Goal: Task Accomplishment & Management: Complete application form

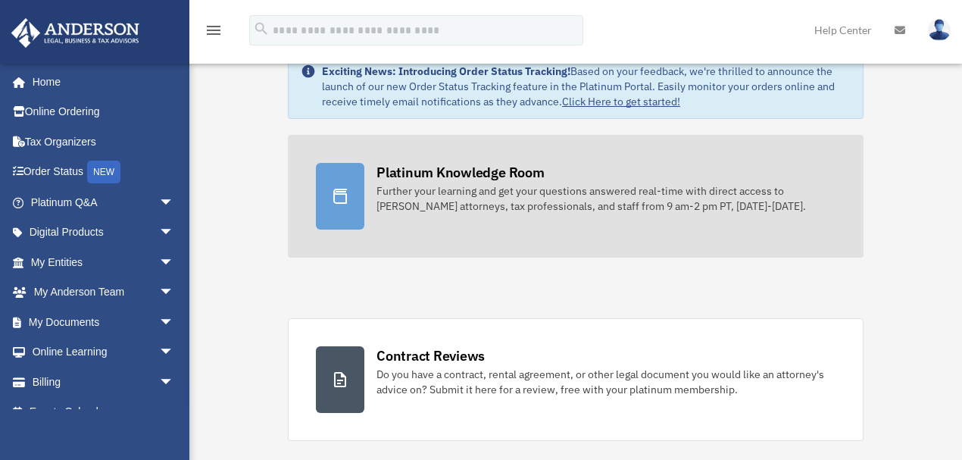
scroll to position [101, 0]
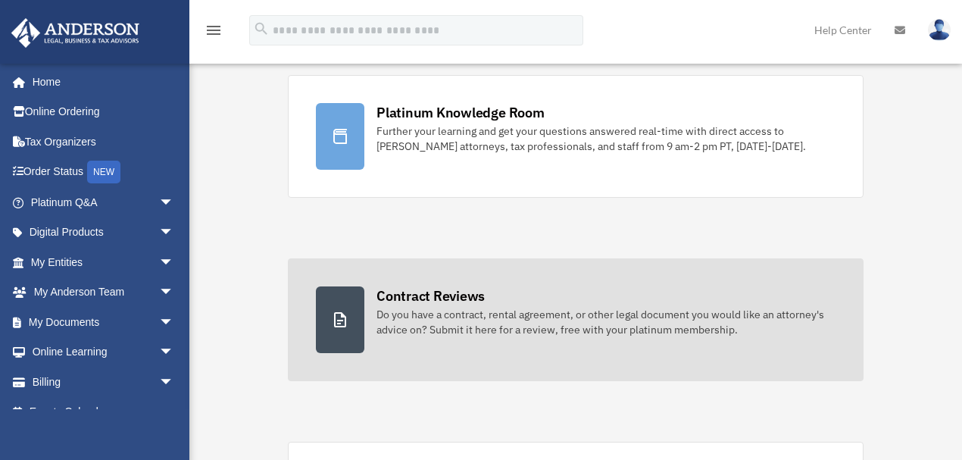
click at [452, 294] on div "Contract Reviews" at bounding box center [431, 295] width 108 height 19
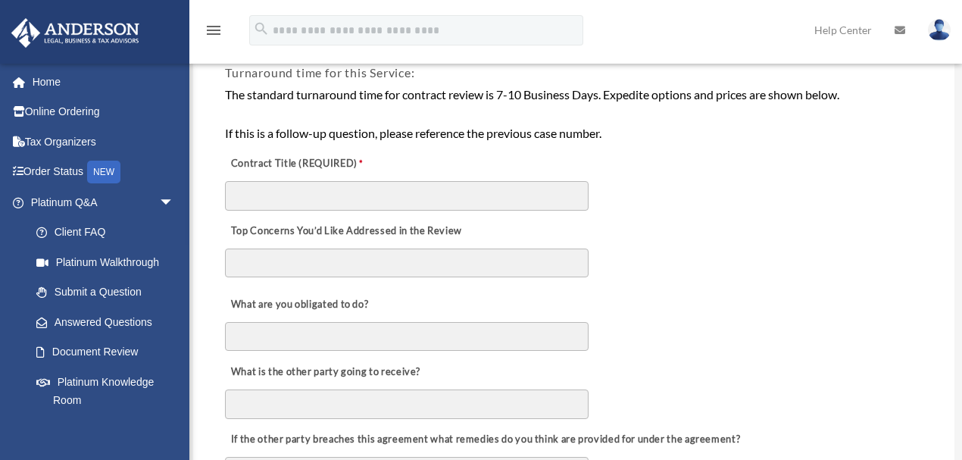
scroll to position [303, 0]
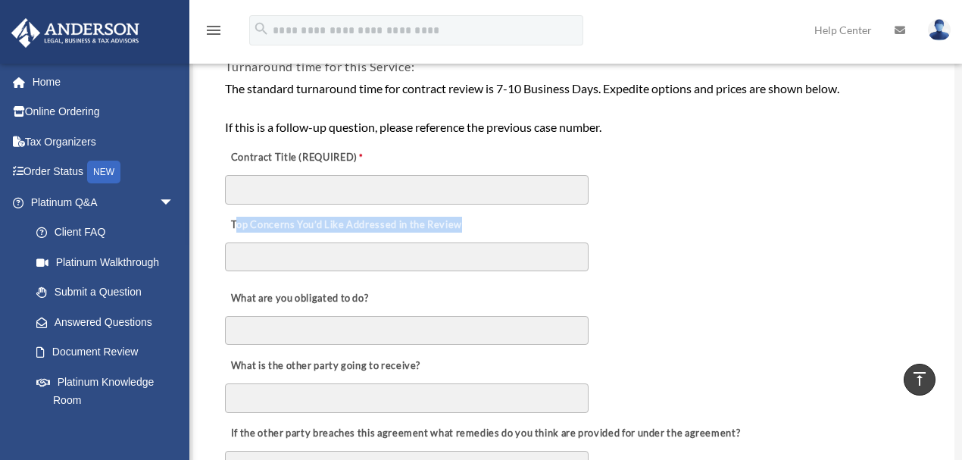
drag, startPoint x: 235, startPoint y: 225, endPoint x: 471, endPoint y: 221, distance: 235.7
click at [471, 221] on div "Top Concerns You’d Like Addressed in the Review" at bounding box center [574, 243] width 701 height 74
click at [433, 221] on label "Top Concerns You’d Like Addressed in the Review" at bounding box center [345, 224] width 241 height 21
click at [433, 242] on textarea "Top Concerns You’d Like Addressed in the Review" at bounding box center [407, 256] width 364 height 29
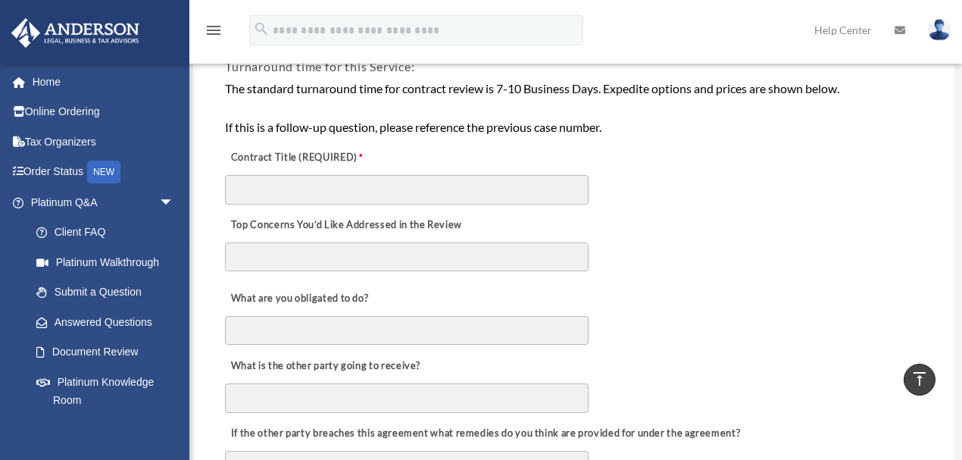
click at [433, 221] on label "Top Concerns You’d Like Addressed in the Review" at bounding box center [345, 224] width 241 height 21
click at [433, 242] on textarea "Top Concerns You’d Like Addressed in the Review" at bounding box center [407, 256] width 364 height 29
click at [433, 221] on label "Top Concerns You’d Like Addressed in the Review" at bounding box center [345, 224] width 241 height 21
click at [433, 242] on textarea "Top Concerns You’d Like Addressed in the Review" at bounding box center [407, 256] width 364 height 29
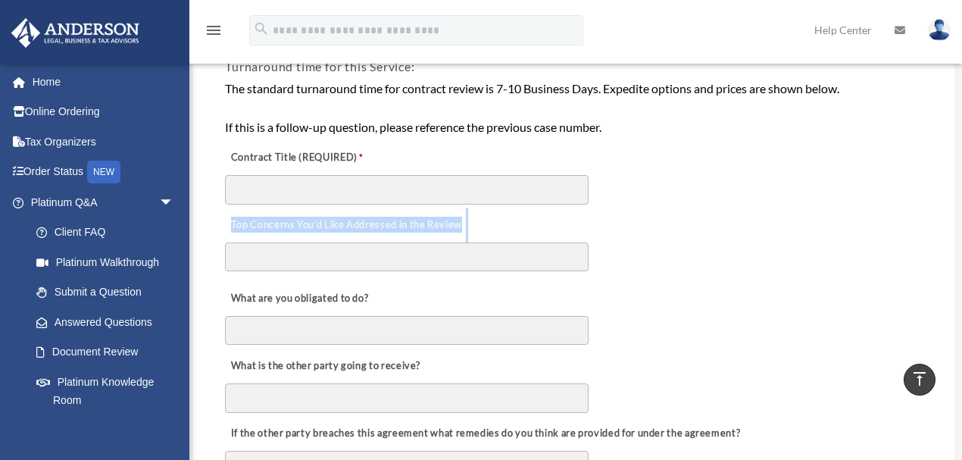
click at [432, 225] on label "Top Concerns You’d Like Addressed in the Review" at bounding box center [345, 224] width 241 height 21
click at [432, 242] on textarea "Top Concerns You’d Like Addressed in the Review" at bounding box center [407, 256] width 364 height 29
click at [432, 225] on label "Top Concerns You’d Like Addressed in the Review" at bounding box center [345, 224] width 241 height 21
click at [432, 242] on textarea "Top Concerns You’d Like Addressed in the Review" at bounding box center [407, 256] width 364 height 29
click at [432, 225] on label "Top Concerns You’d Like Addressed in the Review" at bounding box center [345, 224] width 241 height 21
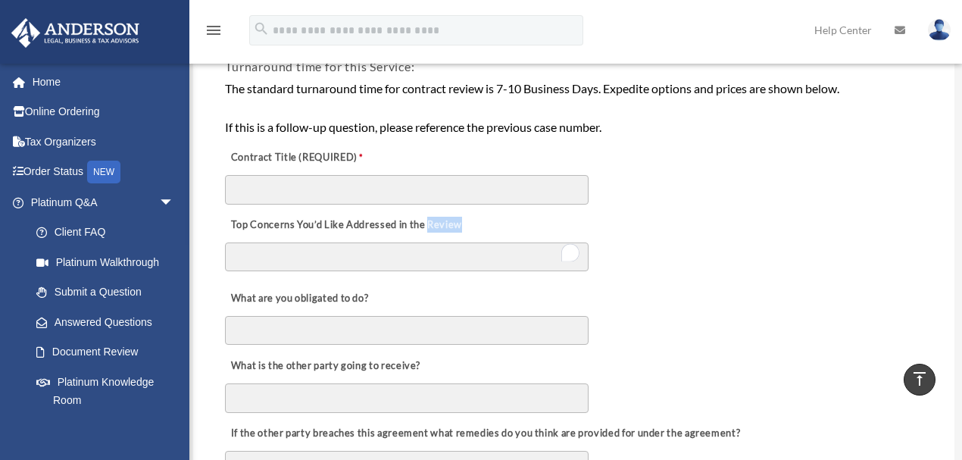
click at [432, 242] on textarea "Top Concerns You’d Like Addressed in the Review" at bounding box center [407, 256] width 364 height 29
click at [432, 225] on label "Top Concerns You’d Like Addressed in the Review" at bounding box center [345, 224] width 241 height 21
click at [432, 242] on textarea "Top Concerns You’d Like Addressed in the Review" at bounding box center [407, 256] width 364 height 29
copy div "Top Concerns You’d Like Addressed in the Review"
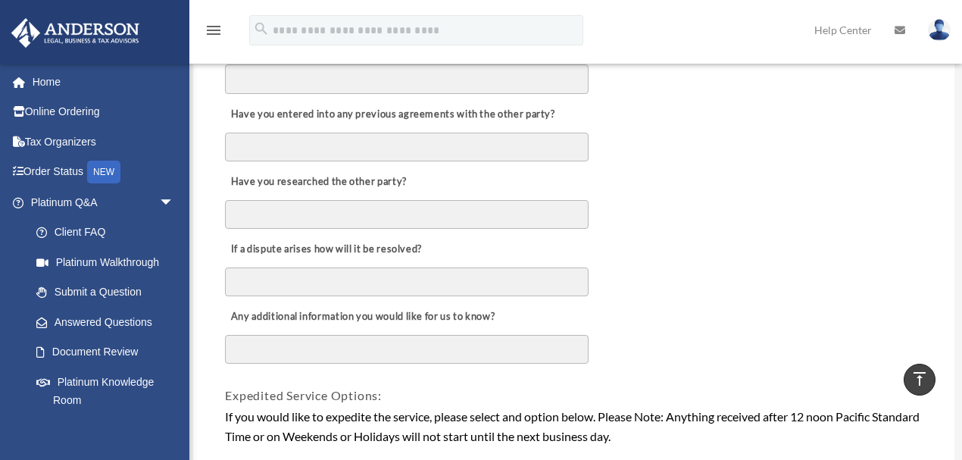
scroll to position [758, 0]
click at [298, 248] on label "If a dispute arises how will it be resolved?" at bounding box center [325, 249] width 201 height 21
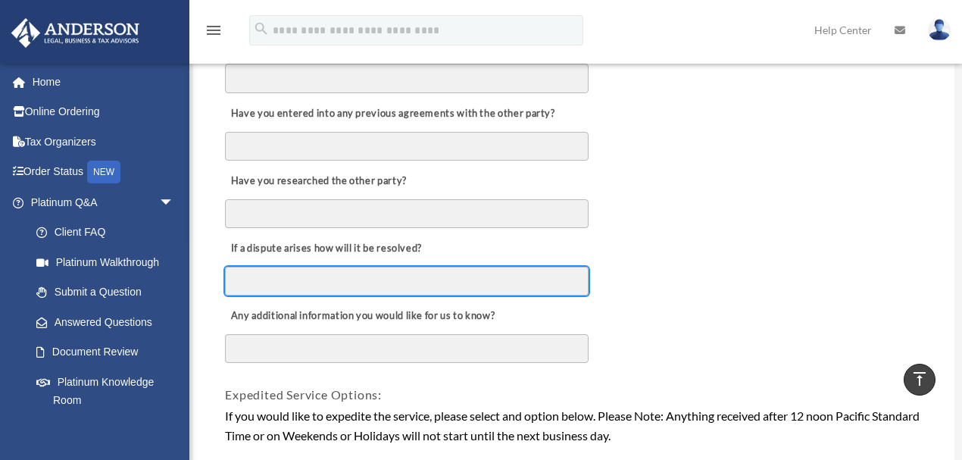
click at [298, 267] on input "If a dispute arises how will it be resolved?" at bounding box center [407, 281] width 364 height 29
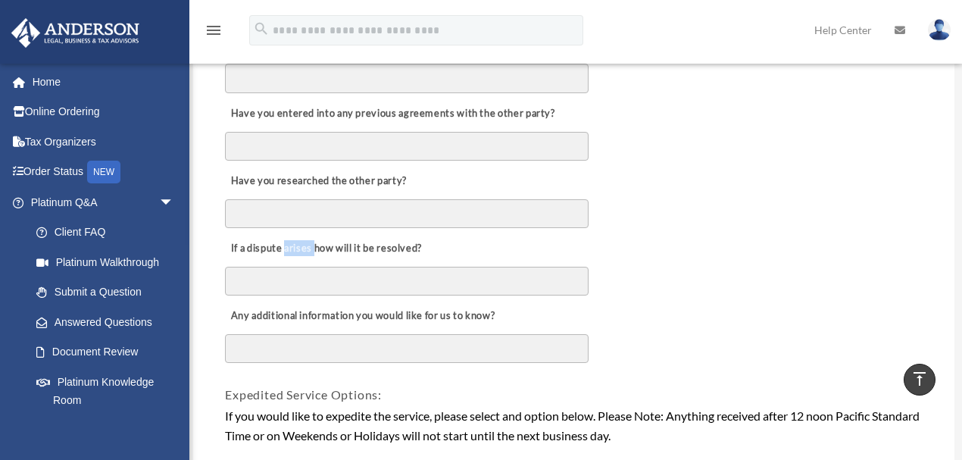
click at [298, 248] on label "If a dispute arises how will it be resolved?" at bounding box center [325, 249] width 201 height 21
click at [298, 267] on input "If a dispute arises how will it be resolved?" at bounding box center [407, 281] width 364 height 29
click at [298, 248] on label "If a dispute arises how will it be resolved?" at bounding box center [325, 249] width 201 height 21
click at [298, 267] on input "If a dispute arises how will it be resolved?" at bounding box center [407, 281] width 364 height 29
copy div "If a dispute arises how will it be resolved?"
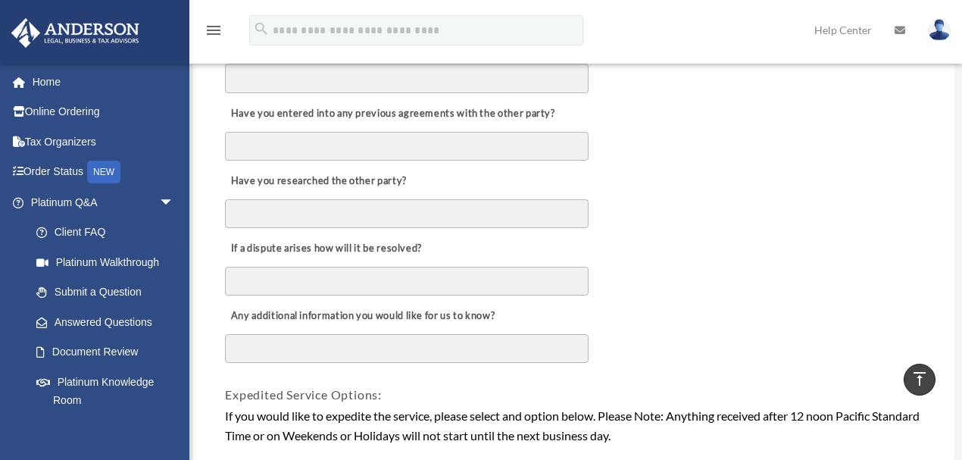
click at [321, 316] on label "Any additional information you would like for us to know?" at bounding box center [362, 316] width 274 height 21
click at [321, 334] on textarea "Any additional information you would like for us to know?" at bounding box center [407, 348] width 364 height 29
click at [321, 316] on label "Any additional information you would like for us to know?" at bounding box center [362, 316] width 274 height 21
click at [321, 334] on textarea "Any additional information you would like for us to know?" at bounding box center [407, 348] width 364 height 29
